Goal: Information Seeking & Learning: Learn about a topic

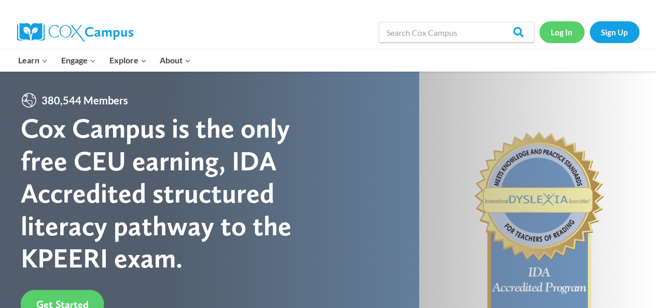
click at [562, 35] on link "Log In" at bounding box center [561, 31] width 45 height 21
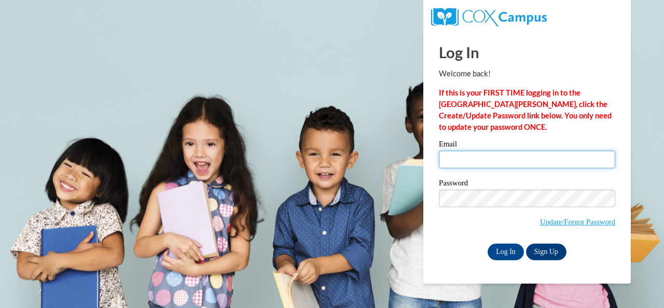
click at [461, 161] on input "Email" at bounding box center [527, 159] width 176 height 18
type input "emmi31909@yahoo.com"
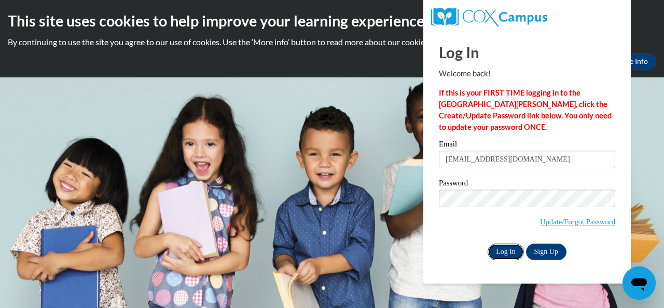
click at [509, 251] on input "Log In" at bounding box center [506, 251] width 36 height 17
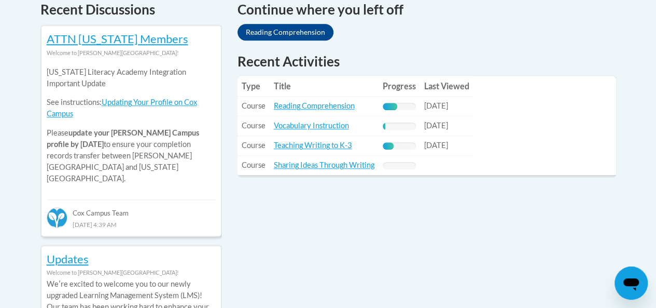
scroll to position [438, 0]
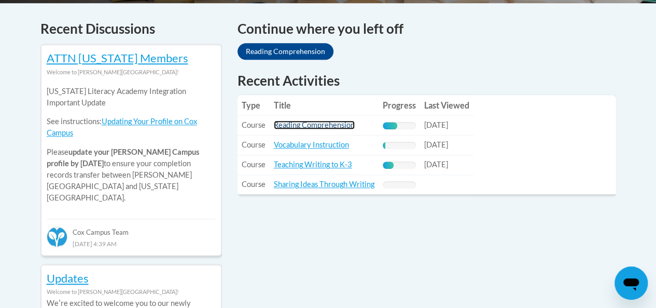
click at [302, 129] on link "Reading Comprehension" at bounding box center [314, 124] width 81 height 9
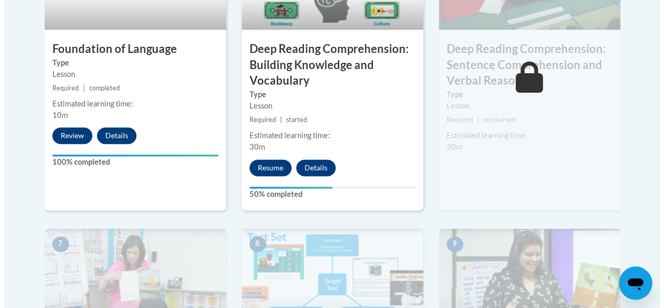
scroll to position [691, 0]
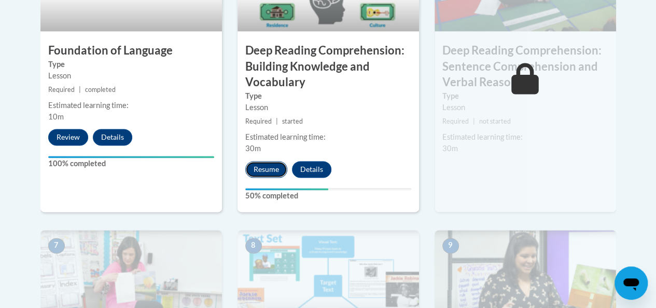
click at [259, 171] on button "Resume" at bounding box center [266, 169] width 42 height 17
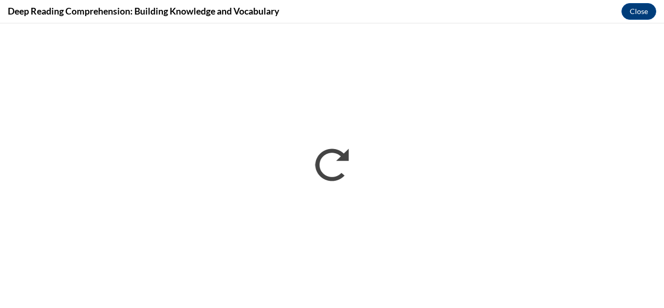
scroll to position [0, 0]
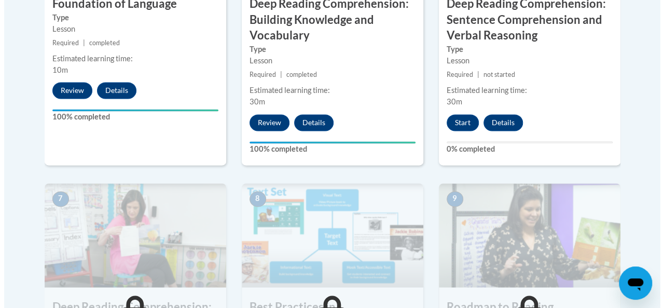
scroll to position [746, 0]
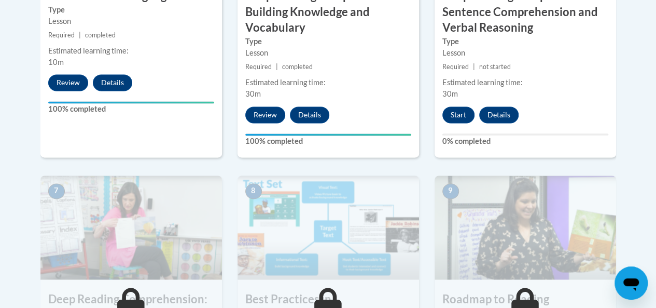
click at [612, 73] on div "6 Deep Reading Comprehension: Sentence Comprehension and Verbal Reasoning Type …" at bounding box center [526, 15] width 182 height 284
click at [456, 117] on button "Start" at bounding box center [458, 114] width 32 height 17
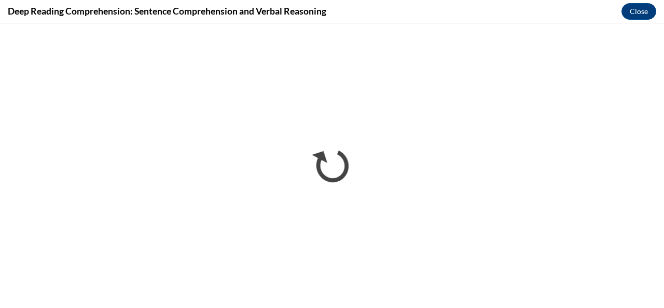
scroll to position [0, 0]
